Goal: Task Accomplishment & Management: Manage account settings

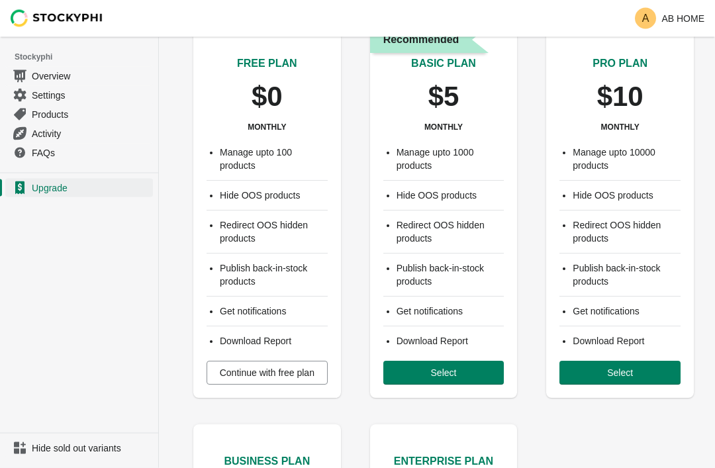
scroll to position [48, 0]
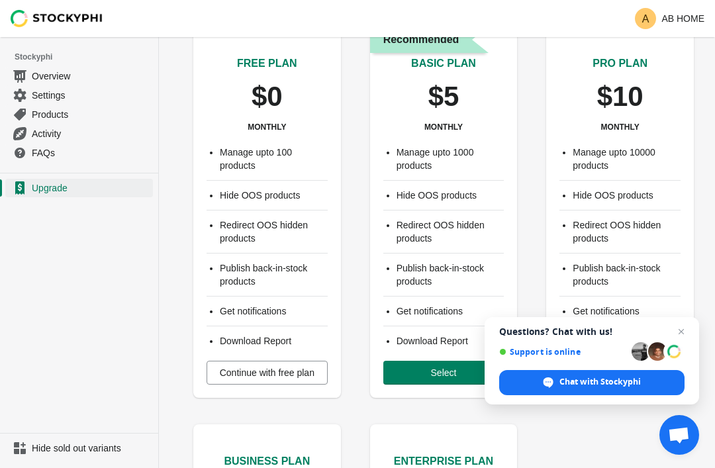
click at [240, 373] on span "Continue with free plan" at bounding box center [267, 372] width 95 height 11
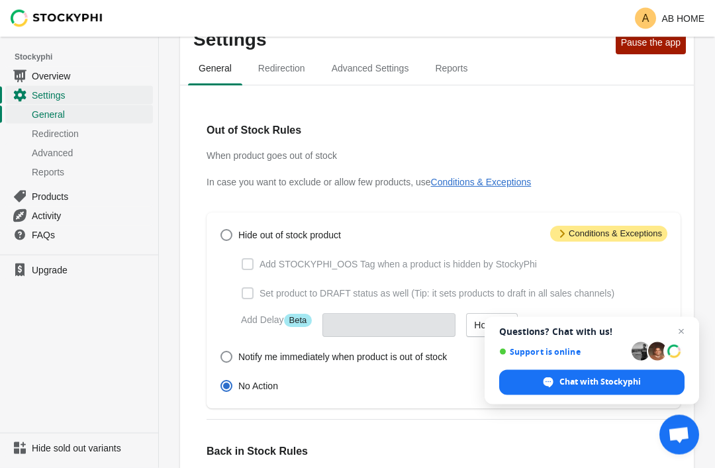
scroll to position [37, 0]
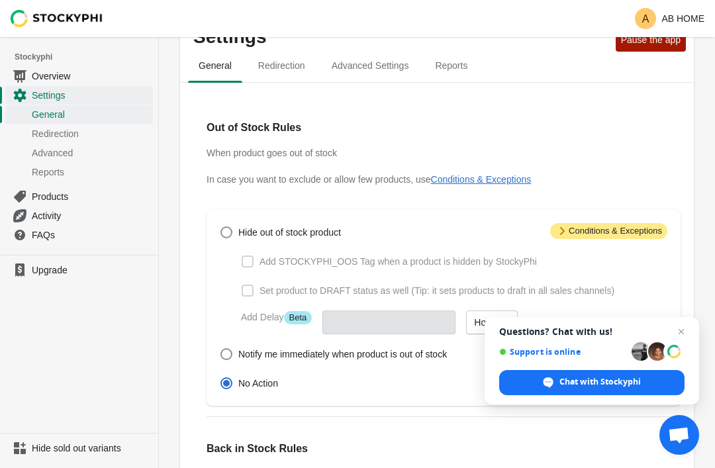
click at [224, 235] on span at bounding box center [226, 232] width 12 height 12
click at [221, 227] on input "Hide out of stock product" at bounding box center [220, 226] width 1 height 1
radio input "true"
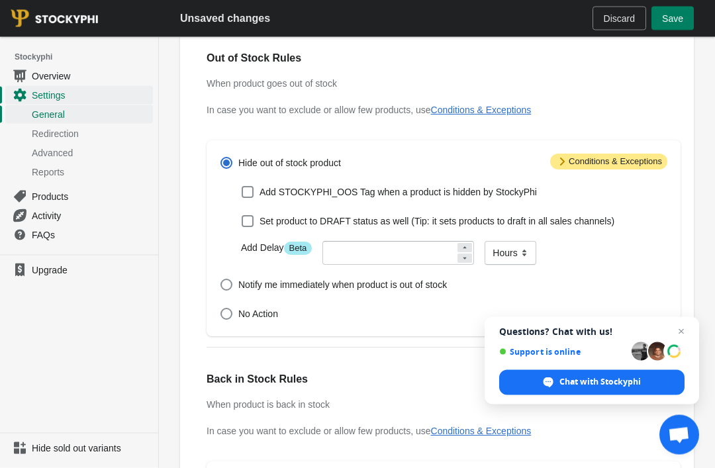
scroll to position [107, 0]
click at [234, 291] on label "Notify me immediately when product is out of stock" at bounding box center [333, 284] width 227 height 19
click at [221, 279] on input "Notify me immediately when product is out of stock" at bounding box center [220, 279] width 1 height 1
radio input "true"
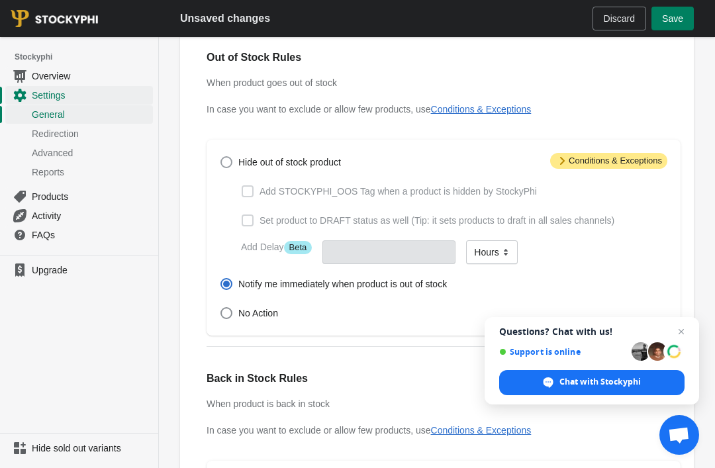
click at [225, 167] on span at bounding box center [226, 162] width 12 height 12
click at [221, 157] on input "Hide out of stock product" at bounding box center [220, 156] width 1 height 1
radio input "true"
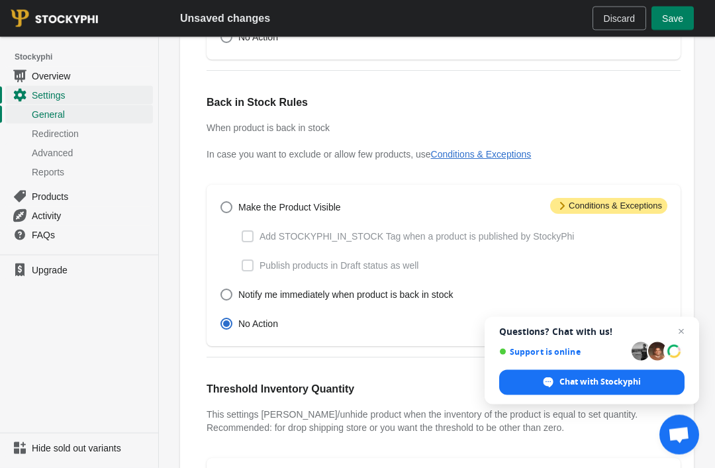
scroll to position [384, 0]
click at [223, 212] on span at bounding box center [226, 207] width 12 height 12
click at [221, 201] on input "Make the Product Visible" at bounding box center [220, 201] width 1 height 1
radio input "true"
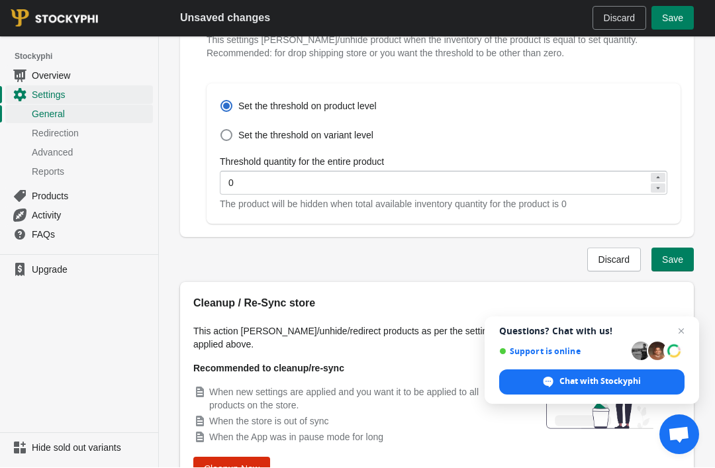
scroll to position [758, 0]
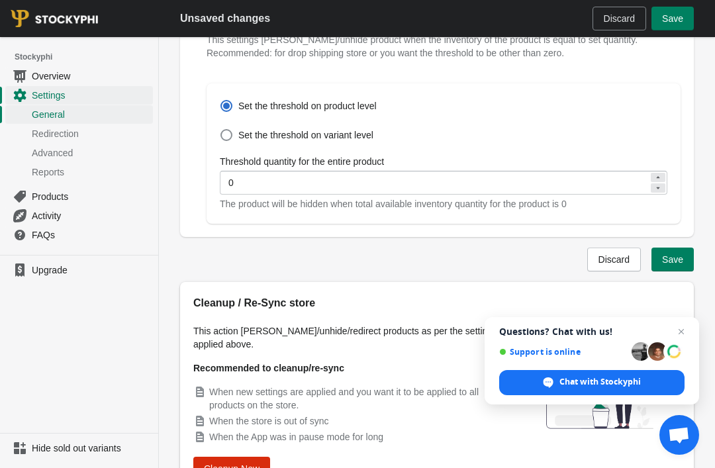
click at [672, 262] on span "Save" at bounding box center [672, 259] width 21 height 11
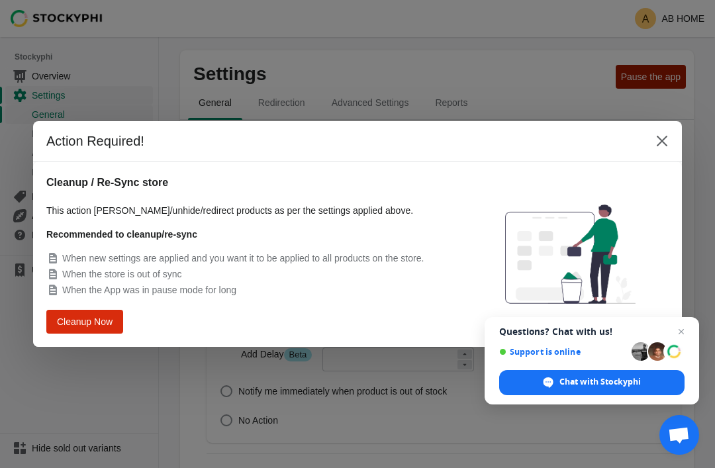
scroll to position [752, 0]
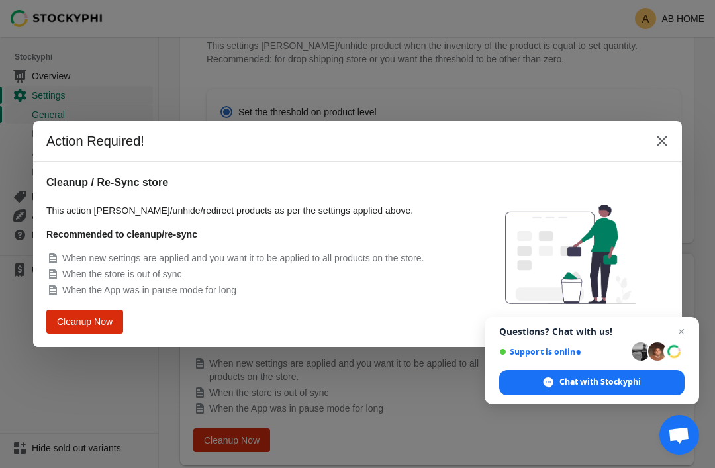
click at [82, 326] on span "Cleanup Now" at bounding box center [84, 321] width 53 height 10
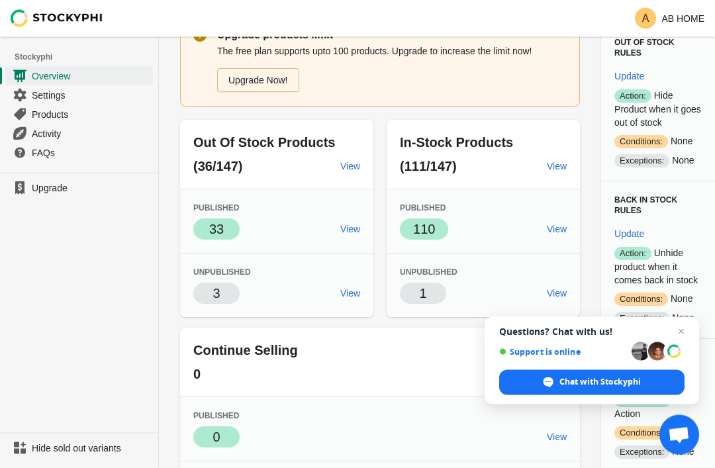
scroll to position [78, 0]
click at [547, 298] on span "View" at bounding box center [557, 292] width 20 height 11
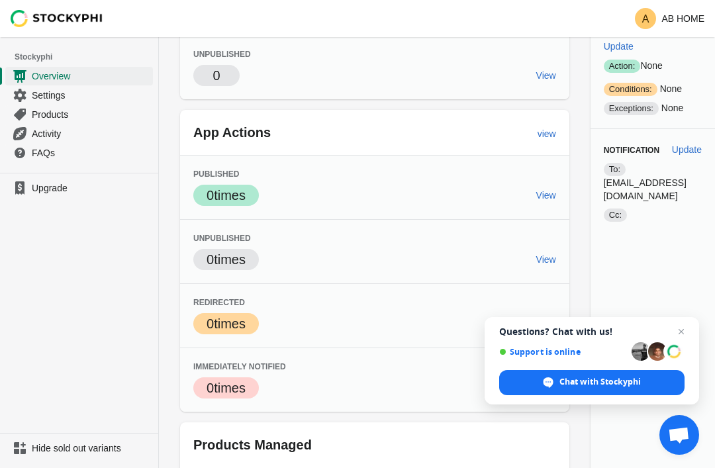
scroll to position [505, 0]
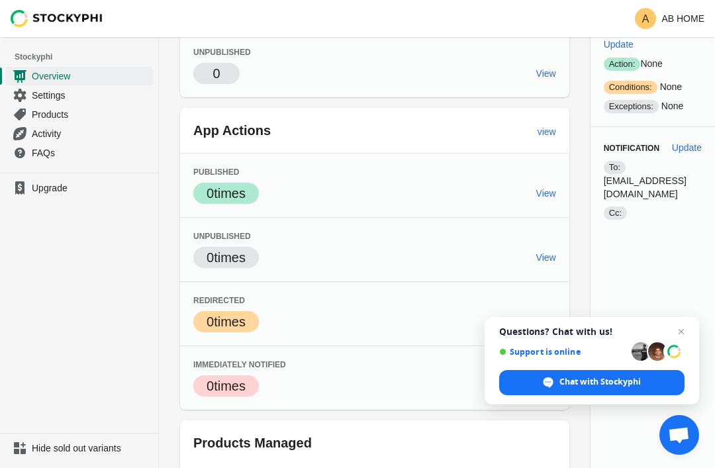
click at [710, 230] on div "Settings Overview Out of Stock Rules Update Success Action: Hide Product when i…" at bounding box center [652, 14] width 124 height 965
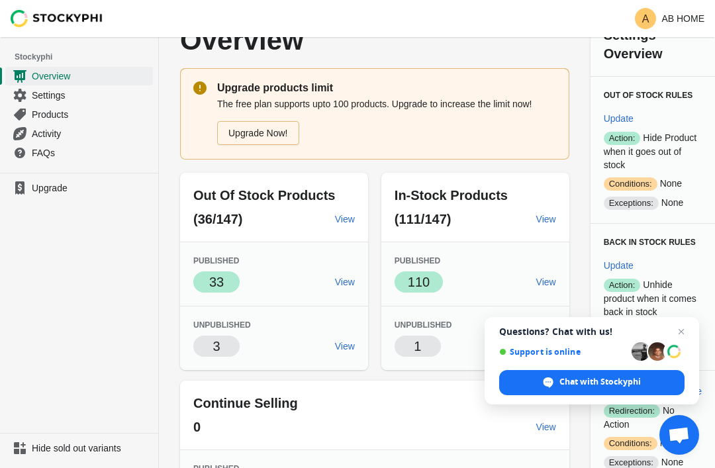
scroll to position [0, 0]
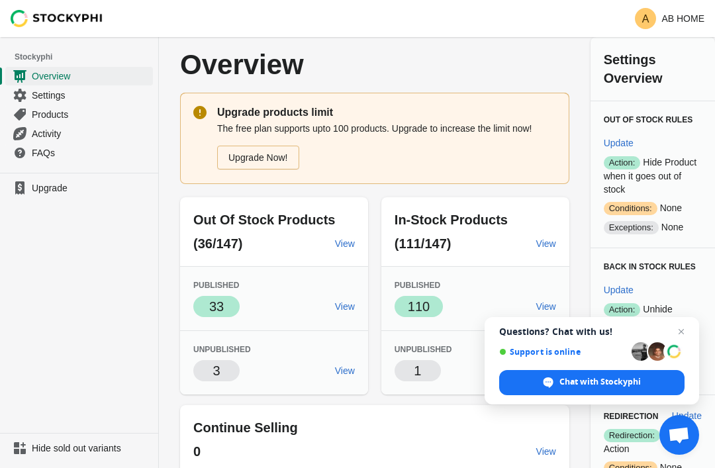
click at [39, 74] on span "Overview" at bounding box center [91, 75] width 118 height 13
